Goal: Information Seeking & Learning: Learn about a topic

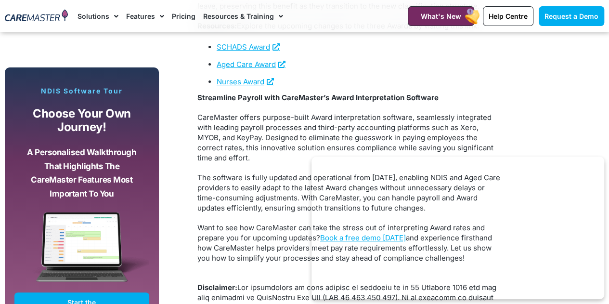
scroll to position [1879, 0]
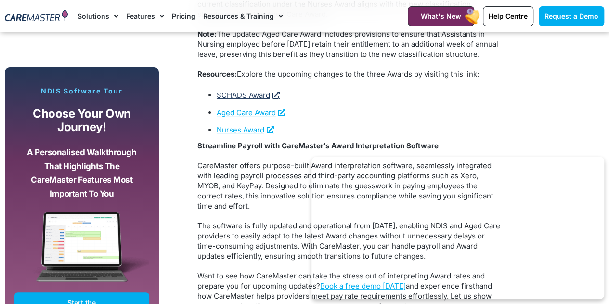
click at [244, 100] on link "SCHADS Award" at bounding box center [248, 95] width 63 height 9
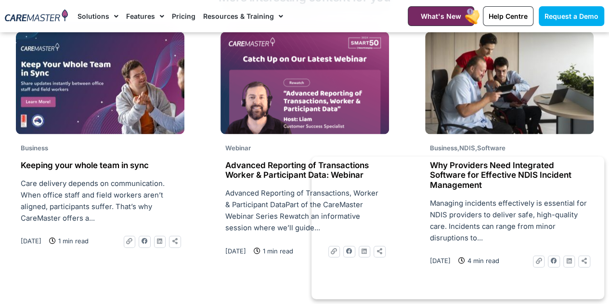
scroll to position [2457, 0]
